Goal: Contribute content

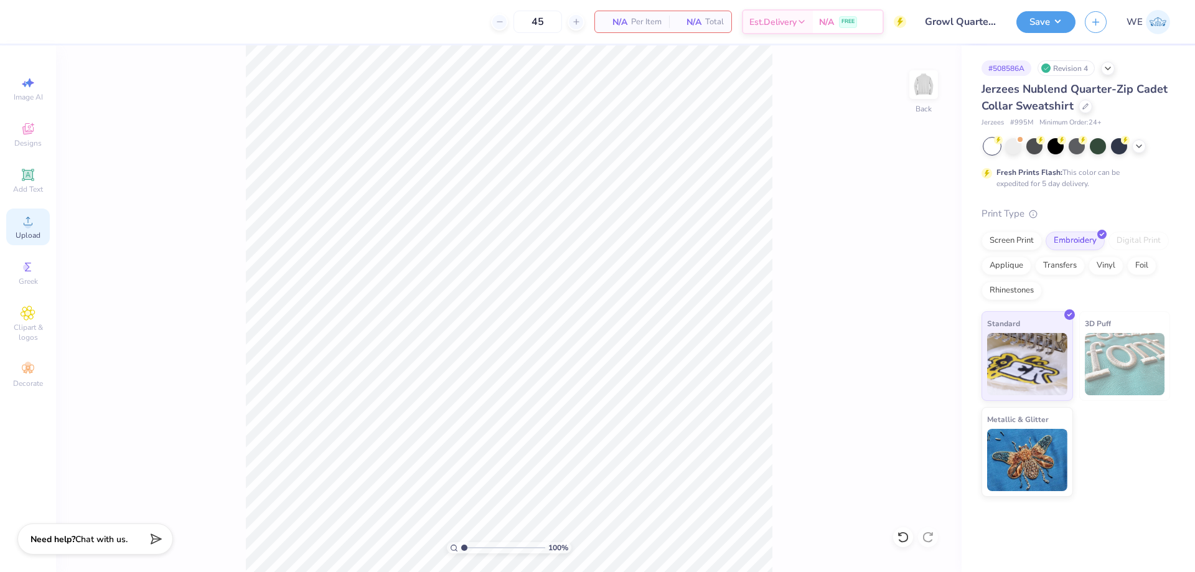
click at [35, 235] on span "Upload" at bounding box center [28, 235] width 25 height 10
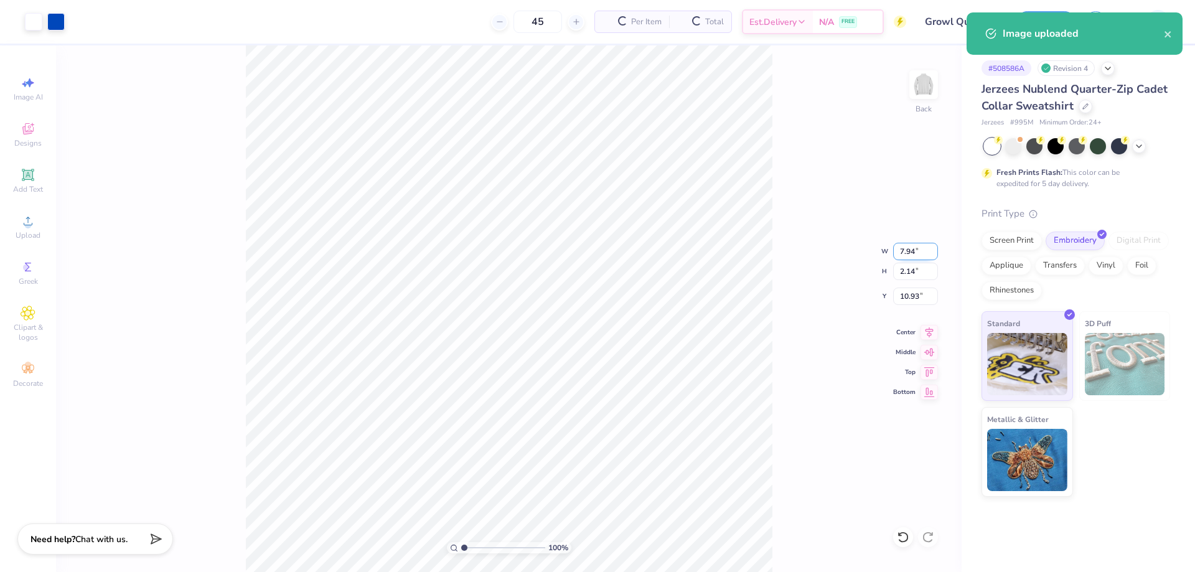
click at [904, 253] on input "7.94" at bounding box center [915, 251] width 45 height 17
type input "4.00"
type input "1.08"
type input "3.00"
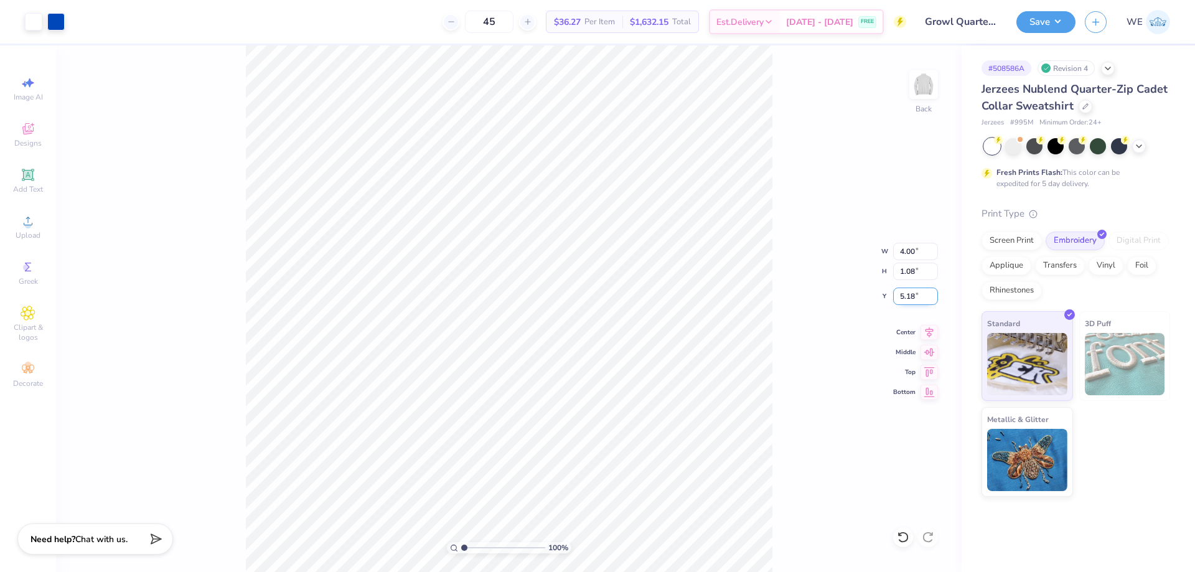
click at [913, 301] on input "5.18" at bounding box center [915, 296] width 45 height 17
type input "3.00"
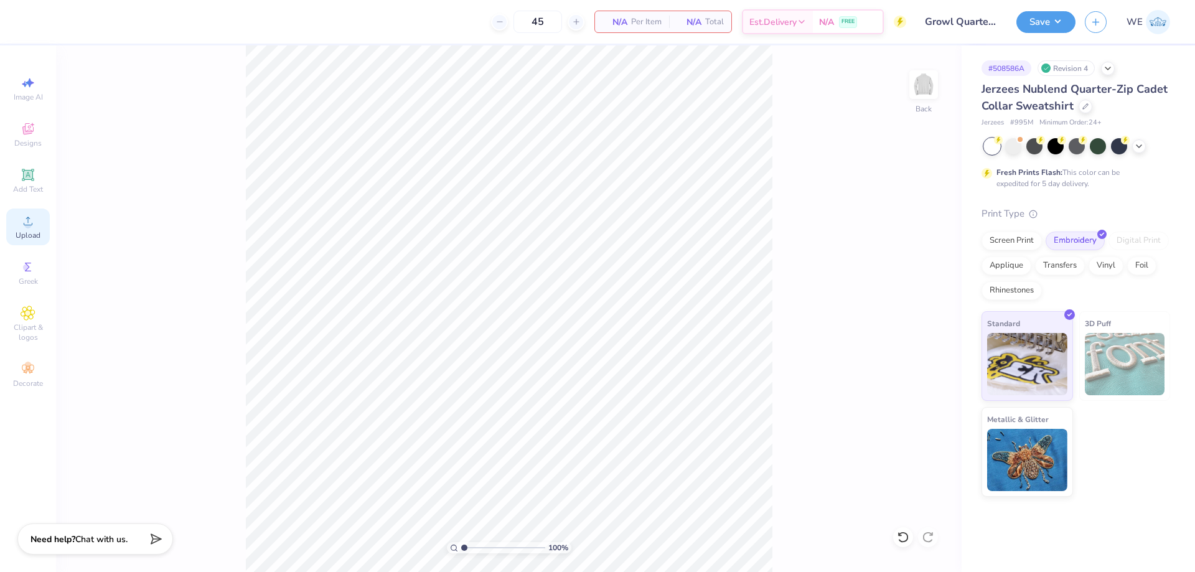
click at [26, 218] on icon at bounding box center [28, 221] width 15 height 15
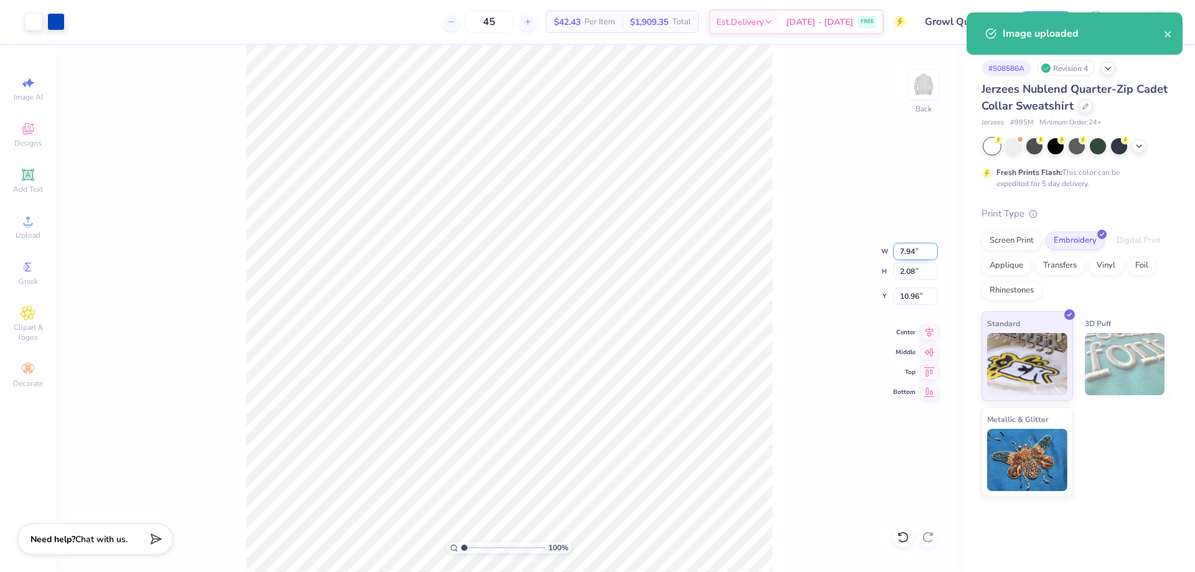
click at [907, 253] on input "7.94" at bounding box center [915, 251] width 45 height 17
type input "4.00"
type input "1.05"
type input "11.48"
click at [913, 249] on input "4.00" at bounding box center [915, 251] width 45 height 17
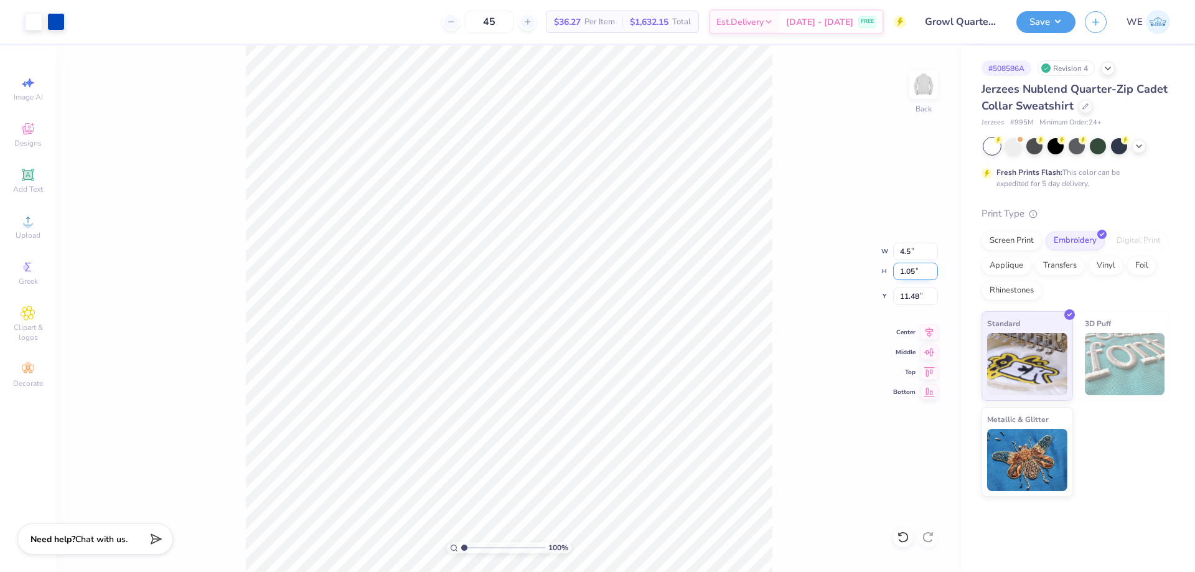
type input "4.50"
type input "1.18"
click at [916, 293] on input "11.41" at bounding box center [915, 296] width 45 height 17
type input "3.00"
click at [931, 295] on input "7.86" at bounding box center [915, 296] width 45 height 17
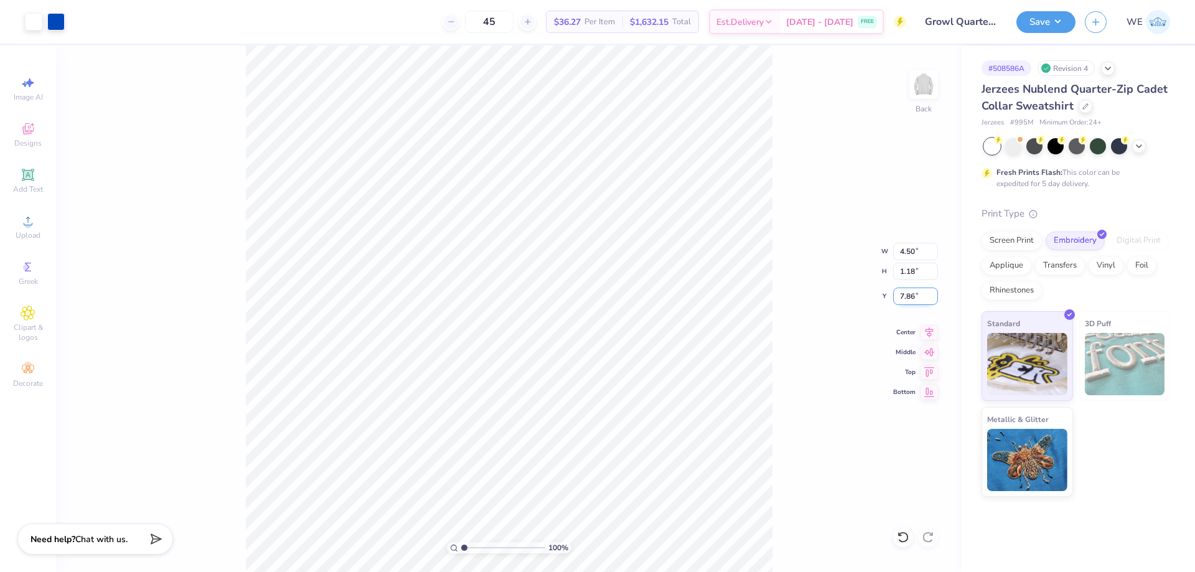
click at [925, 298] on input "7.86" at bounding box center [915, 296] width 45 height 17
type input "3.00"
click at [1050, 11] on button "Save" at bounding box center [1046, 20] width 59 height 22
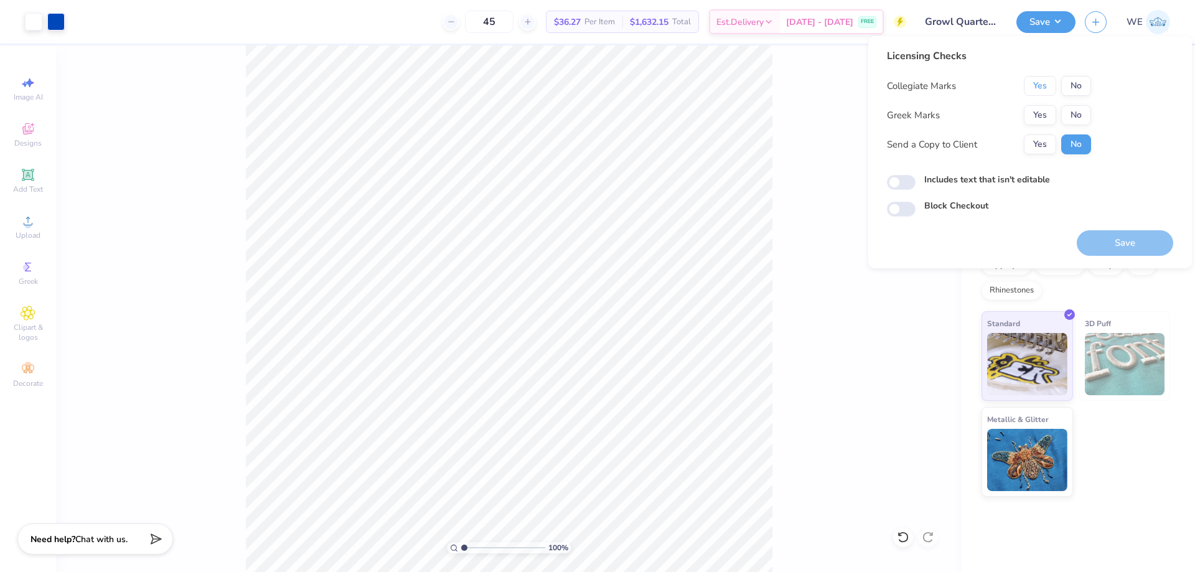
drag, startPoint x: 1029, startPoint y: 86, endPoint x: 1059, endPoint y: 99, distance: 32.6
click at [1030, 86] on button "Yes" at bounding box center [1040, 86] width 32 height 20
click at [1081, 108] on button "No" at bounding box center [1077, 115] width 30 height 20
click at [891, 186] on input "Includes text that isn't editable" at bounding box center [901, 182] width 29 height 15
checkbox input "true"
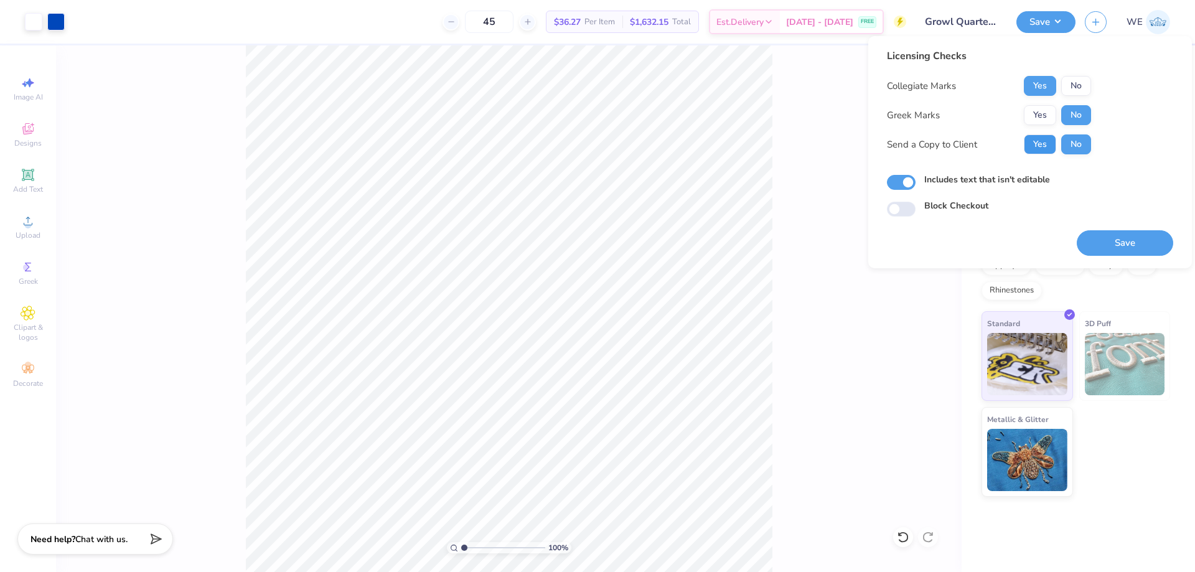
click at [1044, 150] on button "Yes" at bounding box center [1040, 144] width 32 height 20
click at [1128, 242] on button "Save" at bounding box center [1125, 243] width 97 height 26
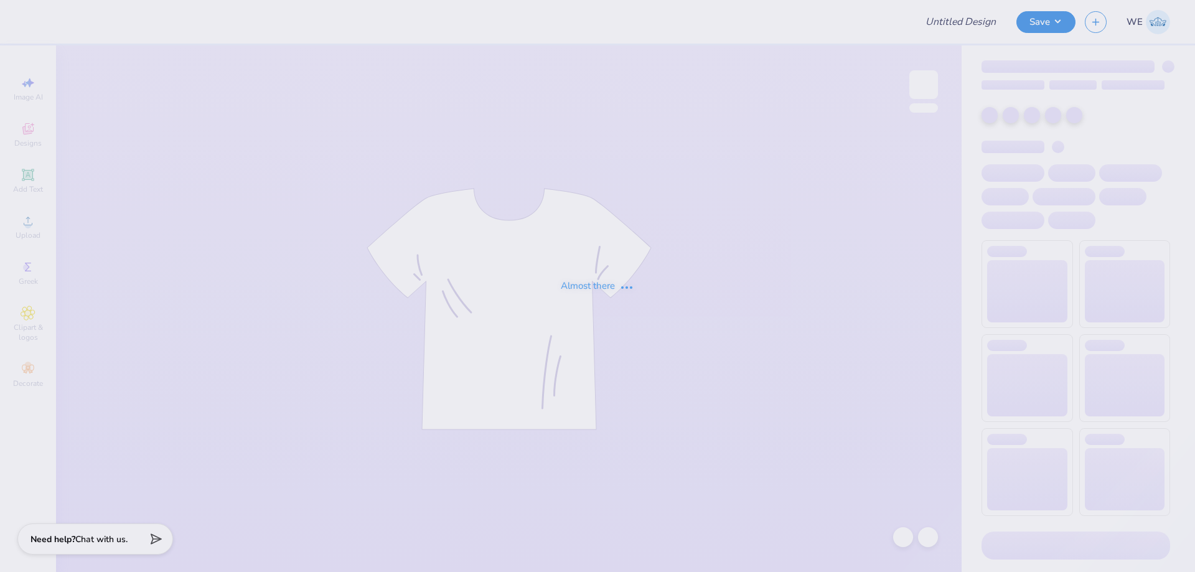
type input "Theta x [PERSON_NAME]"
